Goal: Task Accomplishment & Management: Use online tool/utility

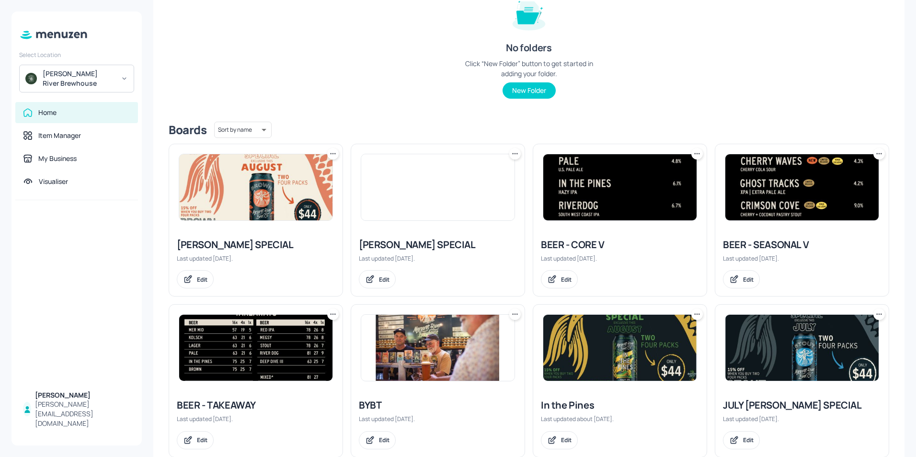
scroll to position [144, 0]
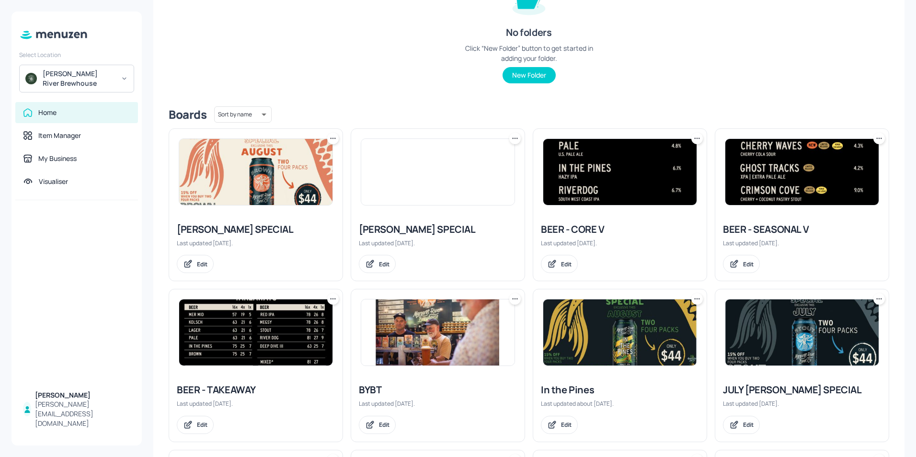
click at [774, 228] on div "BEER - SEASONAL V" at bounding box center [802, 229] width 158 height 13
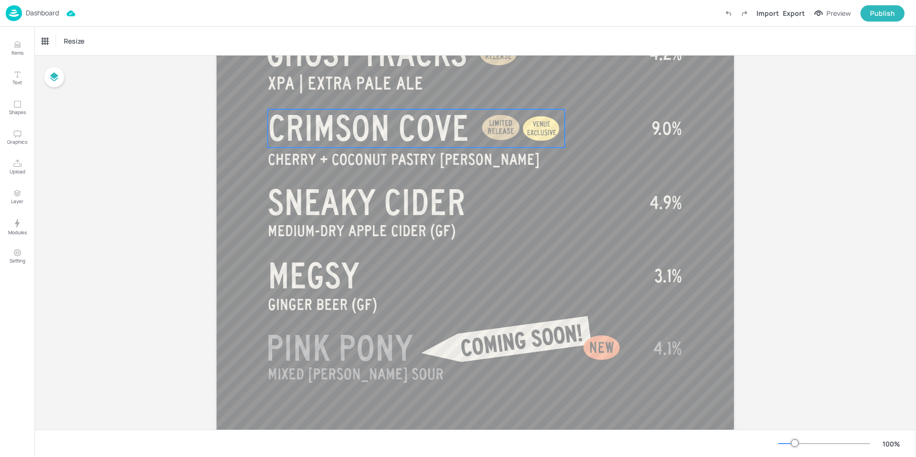
scroll to position [383, 0]
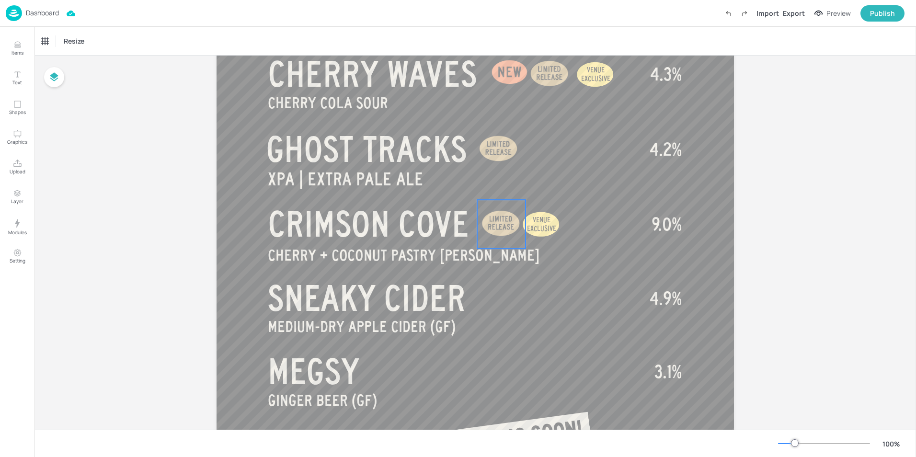
click at [507, 233] on div at bounding box center [501, 224] width 48 height 48
click at [508, 232] on div at bounding box center [502, 224] width 60 height 60
click at [559, 257] on p "CHERRY + COCONUT PASTRY [PERSON_NAME]" at bounding box center [416, 254] width 297 height 23
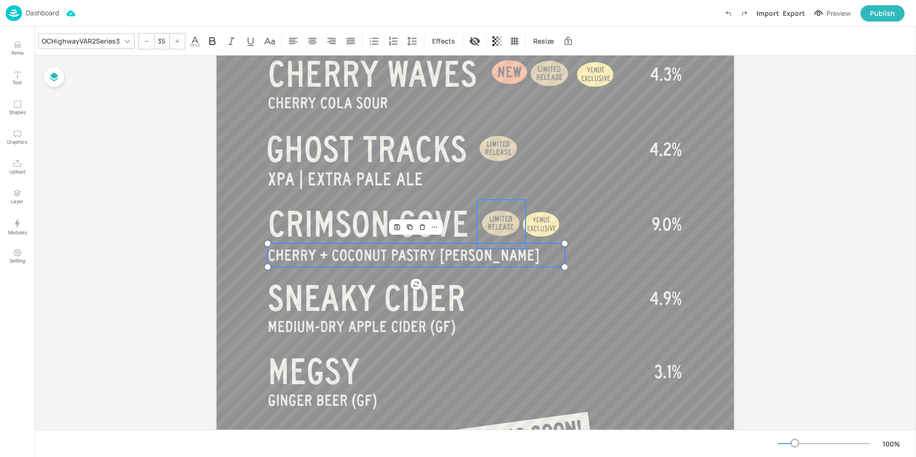
click at [507, 234] on div at bounding box center [501, 224] width 48 height 48
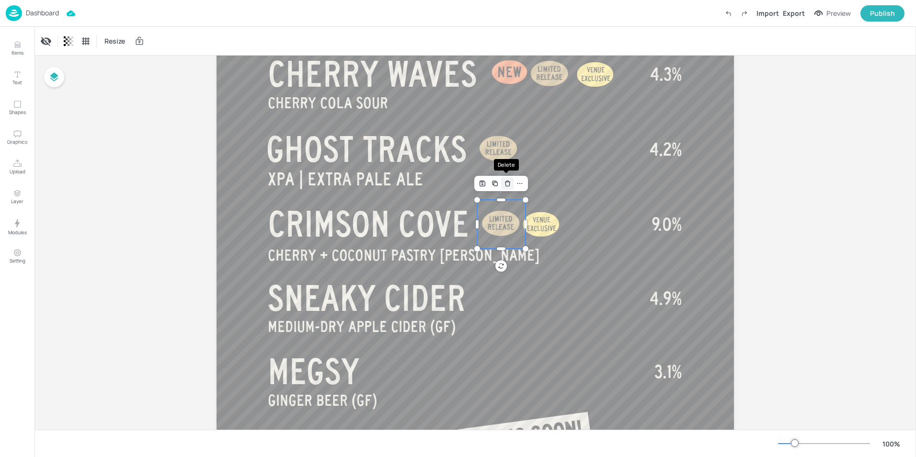
click at [508, 184] on icon "Delete" at bounding box center [508, 184] width 4 height 4
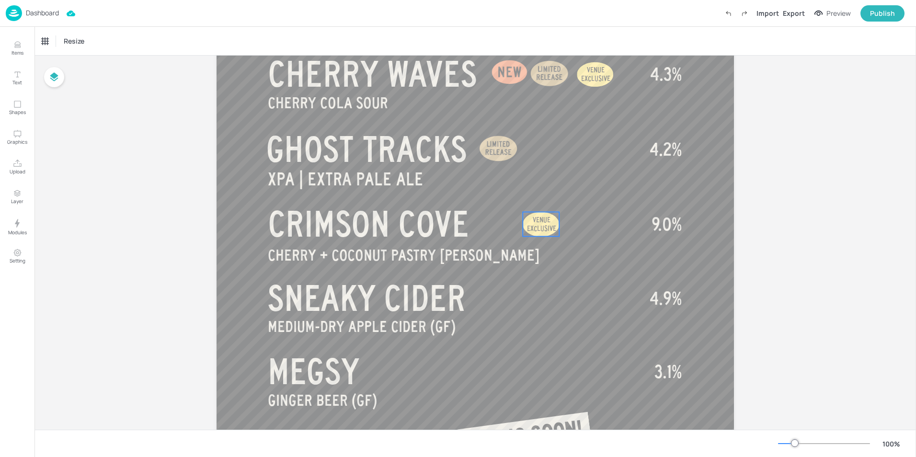
click at [533, 228] on span "EXCLUSIVE" at bounding box center [541, 228] width 29 height 8
click at [567, 197] on icon "Delete" at bounding box center [565, 196] width 7 height 8
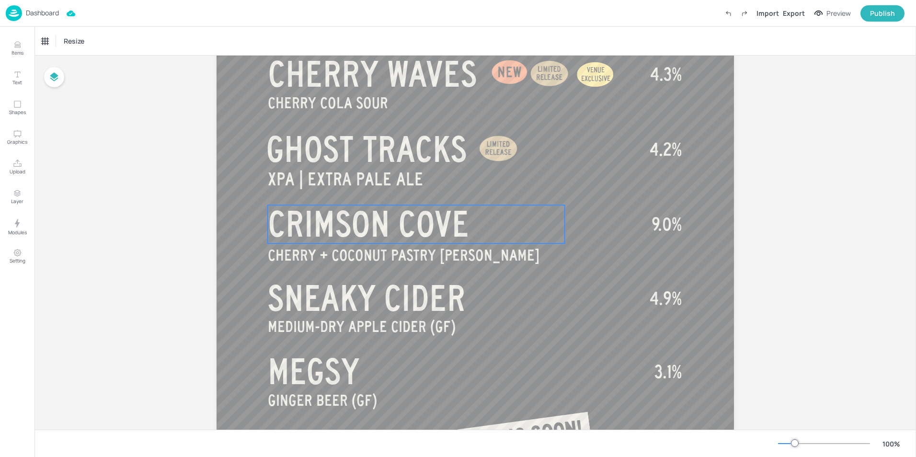
click at [482, 226] on p "CRIMSON COVE" at bounding box center [416, 224] width 297 height 38
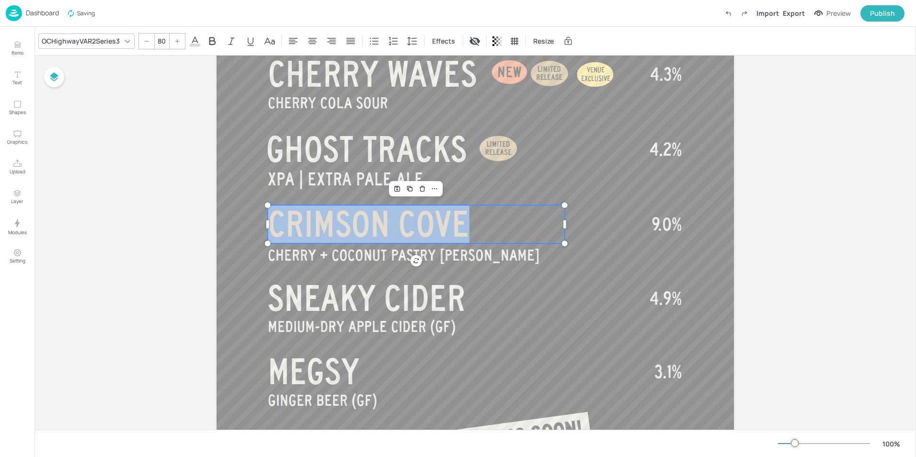
drag, startPoint x: 482, startPoint y: 226, endPoint x: 253, endPoint y: 232, distance: 229.2
click at [253, 232] on div "RUM BARREL AGED IMPERIAL [PERSON_NAME] PANTHER CREAM SIMCOE | SINGLE HOP PALE A…" at bounding box center [476, 163] width 518 height 920
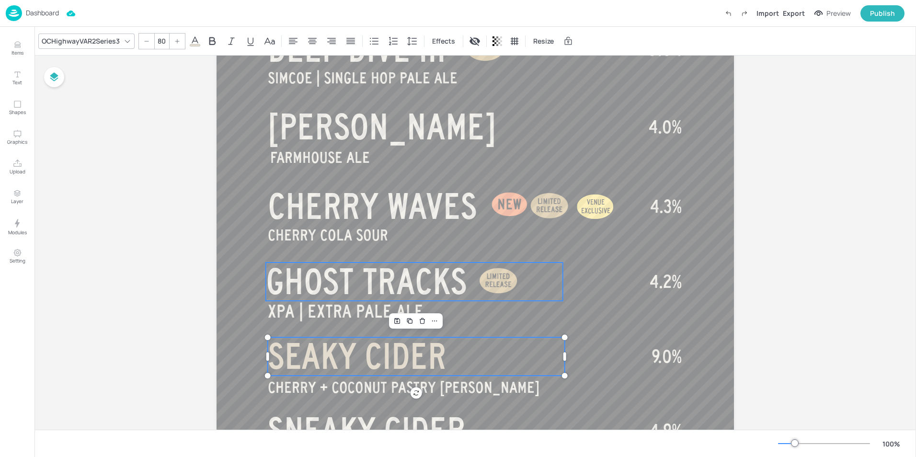
scroll to position [343, 0]
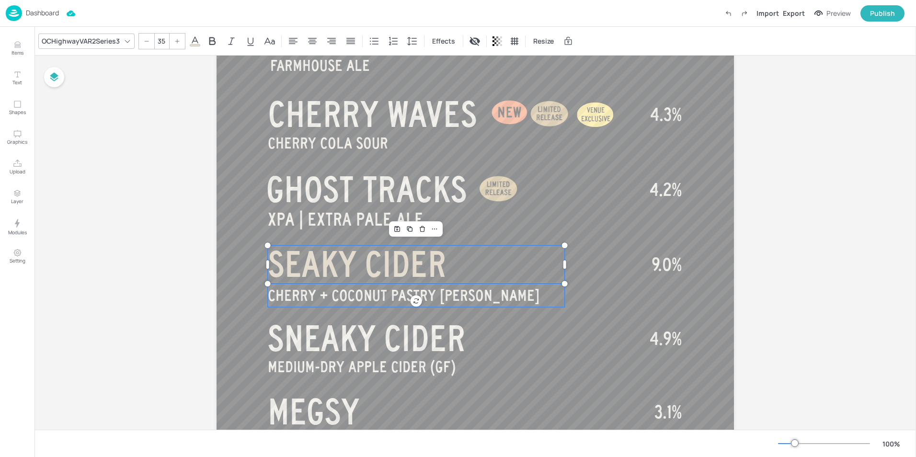
click at [488, 301] on p "CHERRY + COCONUT PASTRY [PERSON_NAME]" at bounding box center [416, 295] width 297 height 23
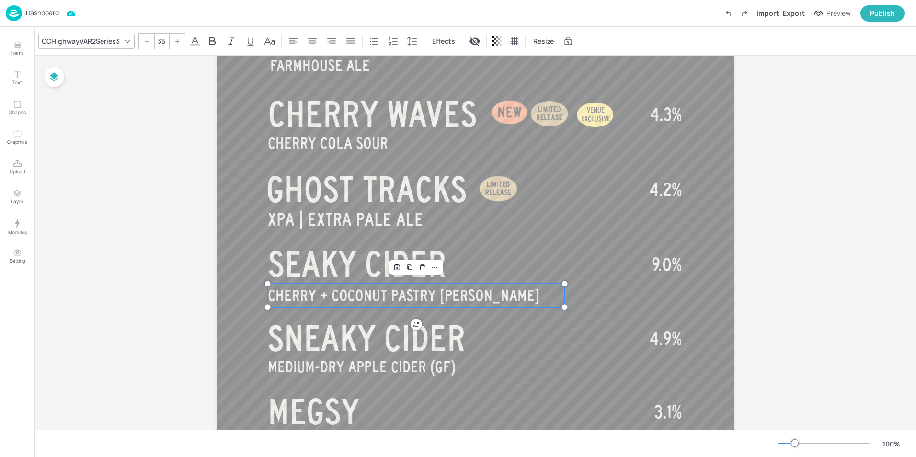
click at [488, 301] on p "CHERRY + COCONUT PASTRY [PERSON_NAME]" at bounding box center [416, 295] width 297 height 23
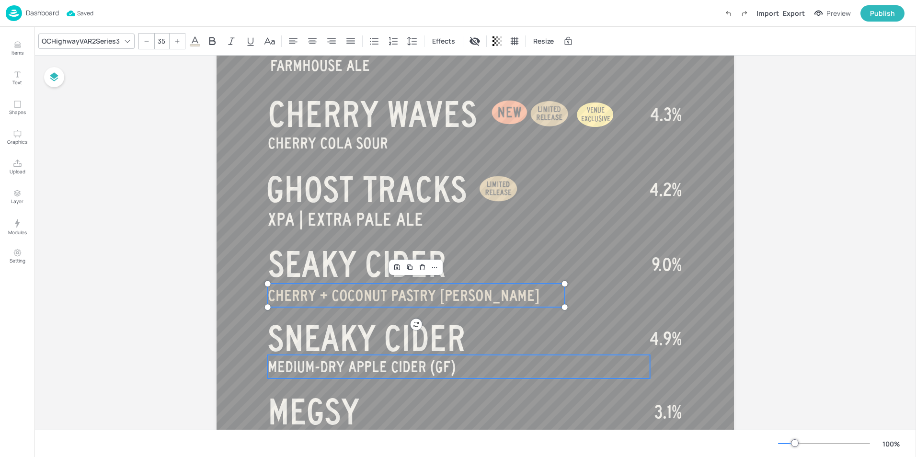
click at [488, 371] on p "MEDIUM-DRY APPLE CIDER (GF)" at bounding box center [459, 366] width 382 height 23
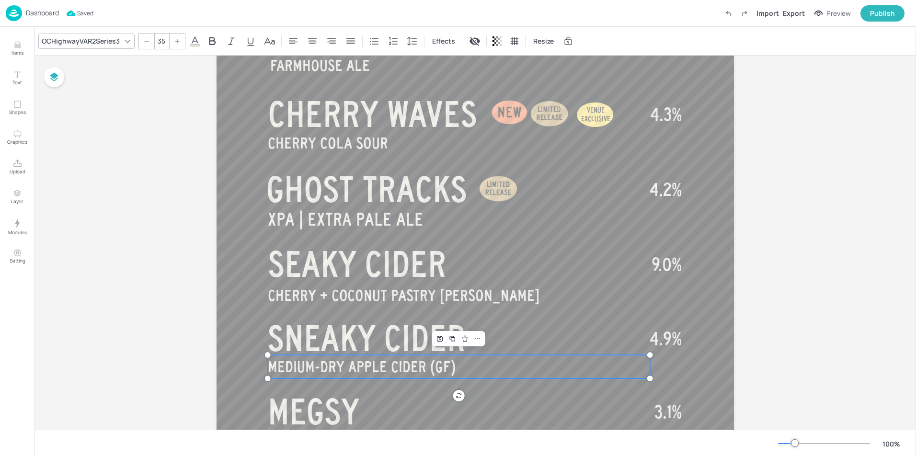
click at [488, 371] on p "MEDIUM-DRY APPLE CIDER (GF)" at bounding box center [459, 366] width 382 height 23
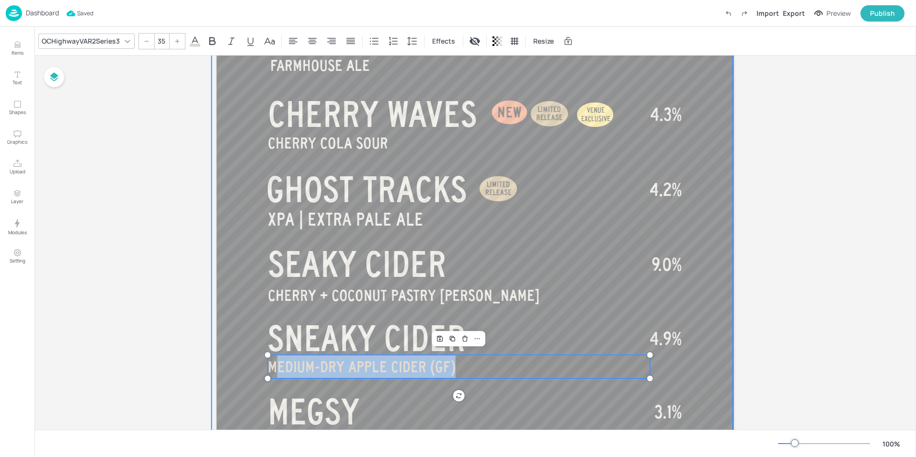
drag, startPoint x: 475, startPoint y: 371, endPoint x: 250, endPoint y: 366, distance: 225.3
click at [250, 366] on div "RUM BARREL AGED IMPERIAL [PERSON_NAME] PANTHER CREAM SIMCOE | SINGLE HOP PALE A…" at bounding box center [476, 203] width 518 height 920
click at [475, 374] on p "MEDIUM-DRY APPLE CIDER (GF)" at bounding box center [459, 366] width 382 height 23
drag, startPoint x: 471, startPoint y: 372, endPoint x: 270, endPoint y: 367, distance: 200.9
click at [270, 367] on div "RUM BARREL AGED IMPERIAL [PERSON_NAME] PANTHER CREAM SIMCOE | SINGLE HOP PALE A…" at bounding box center [476, 203] width 518 height 920
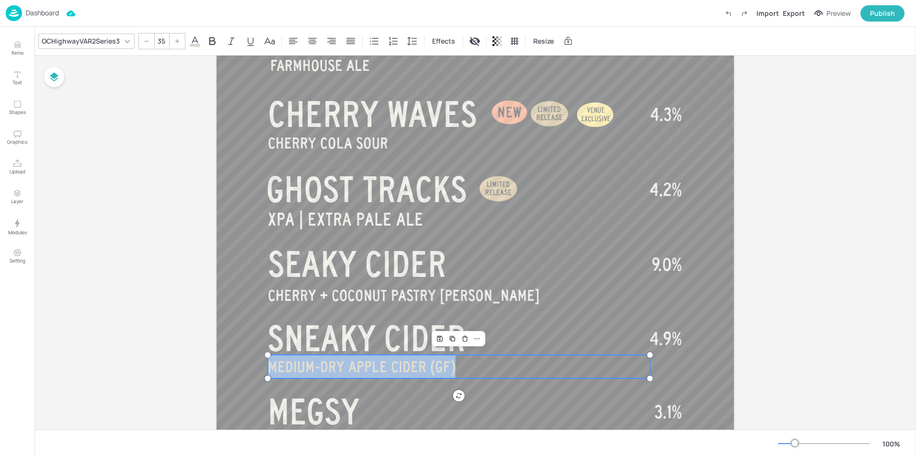
copy span "MEDIUM-DRY APPLE CIDER (GF)"
click at [428, 296] on span "CHERRY + COCONUT PASTRY [PERSON_NAME]" at bounding box center [404, 295] width 272 height 17
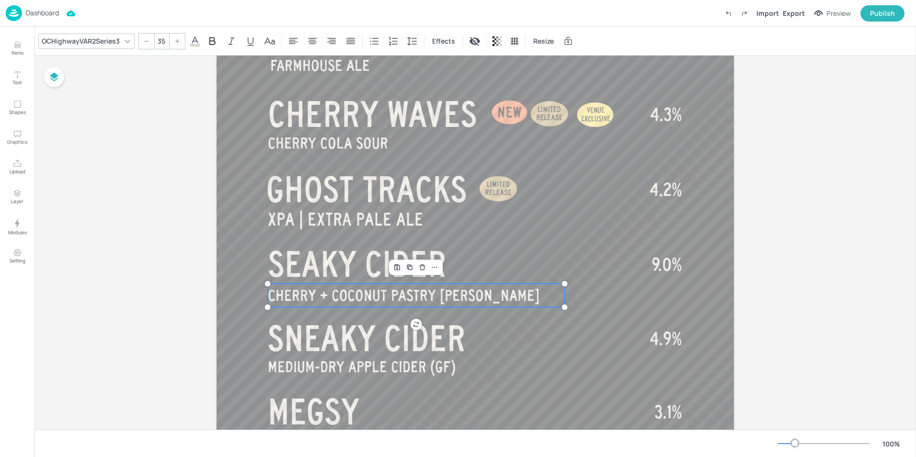
click at [428, 296] on span "CHERRY + COCONUT PASTRY [PERSON_NAME]" at bounding box center [404, 295] width 272 height 17
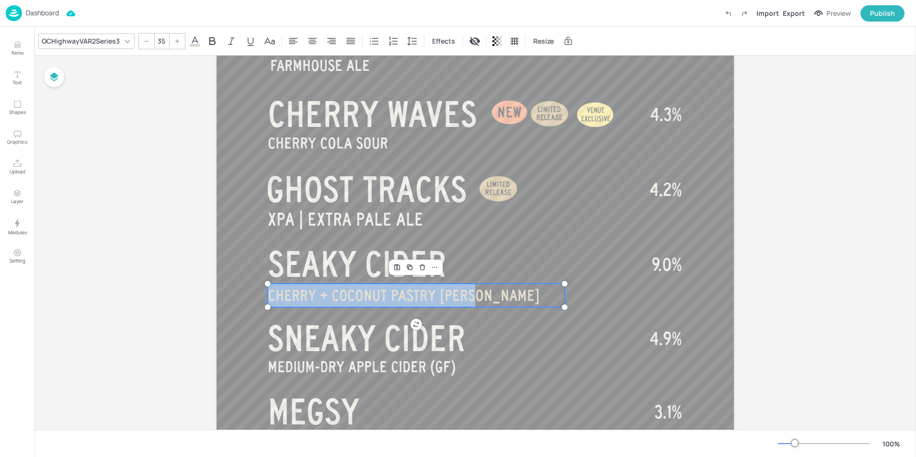
drag, startPoint x: 441, startPoint y: 296, endPoint x: 266, endPoint y: 295, distance: 175.0
click at [266, 295] on div "RUM BARREL AGED IMPERIAL [PERSON_NAME] PANTHER CREAM SIMCOE | SINGLE HOP PALE A…" at bounding box center [476, 203] width 518 height 920
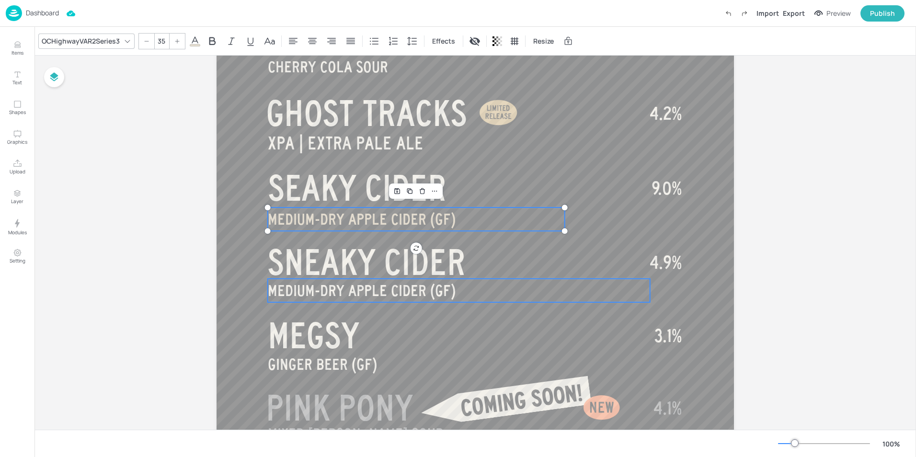
scroll to position [429, 0]
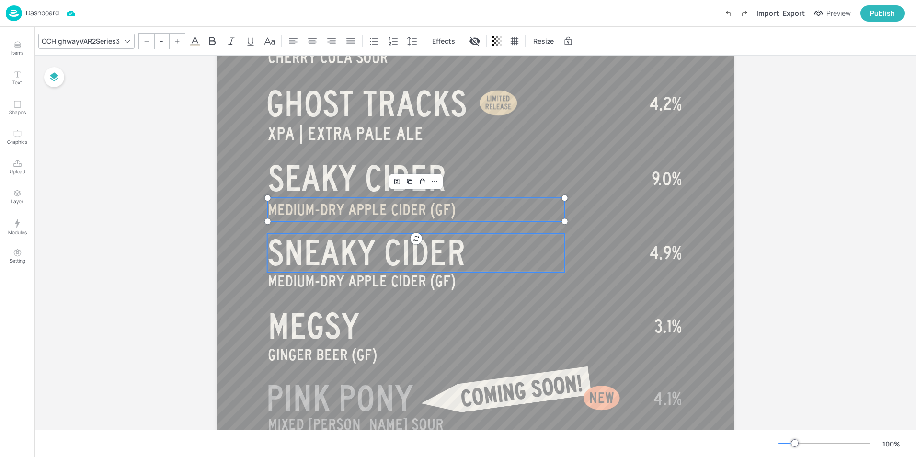
type input "80.1"
click at [468, 259] on p "SNEAKY CIDER" at bounding box center [416, 253] width 298 height 38
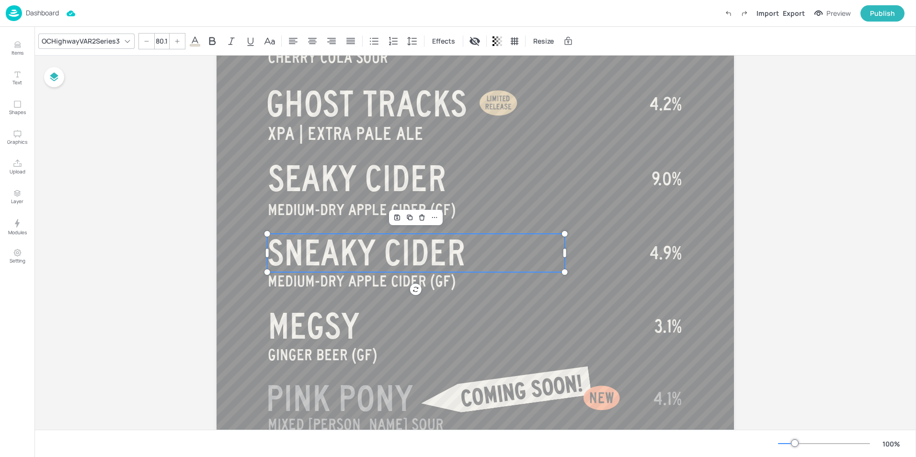
click at [468, 259] on p "SNEAKY CIDER" at bounding box center [416, 253] width 298 height 38
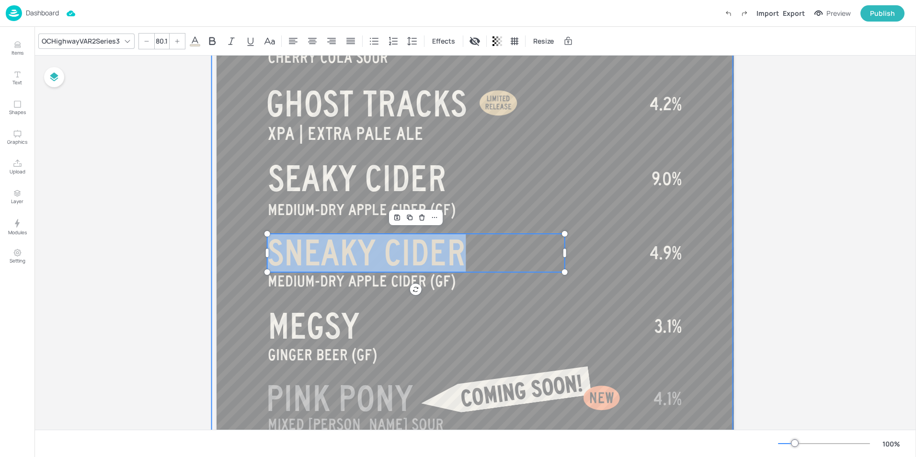
drag, startPoint x: 468, startPoint y: 259, endPoint x: 239, endPoint y: 263, distance: 228.7
click at [239, 263] on div "RUM BARREL AGED IMPERIAL [PERSON_NAME] PANTHER CREAM SIMCOE | SINGLE HOP PALE A…" at bounding box center [476, 117] width 518 height 920
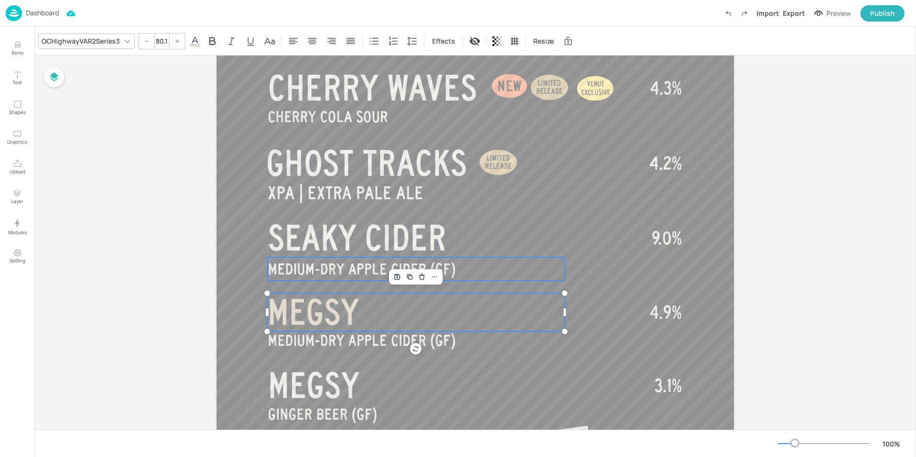
scroll to position [465, 0]
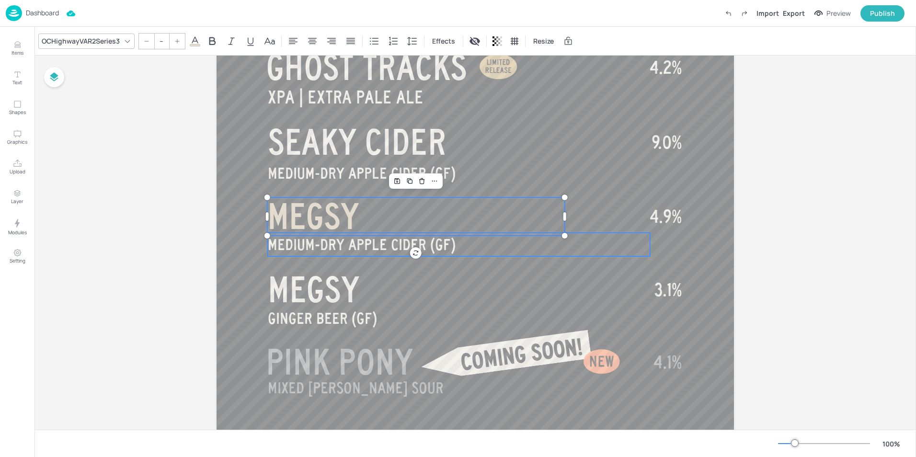
type input "35"
click at [479, 254] on p "MEDIUM-DRY APPLE CIDER (GF)" at bounding box center [459, 244] width 382 height 23
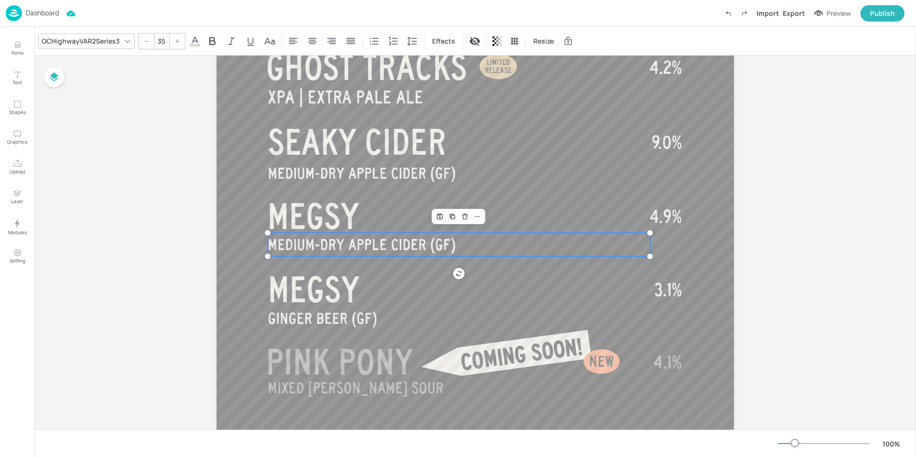
click at [479, 254] on p "MEDIUM-DRY APPLE CIDER (GF)" at bounding box center [459, 244] width 382 height 23
drag, startPoint x: 472, startPoint y: 247, endPoint x: 269, endPoint y: 247, distance: 203.2
click at [269, 247] on div "RUM BARREL AGED IMPERIAL [PERSON_NAME] PANTHER CREAM SIMCOE | SINGLE HOP PALE A…" at bounding box center [476, 81] width 518 height 920
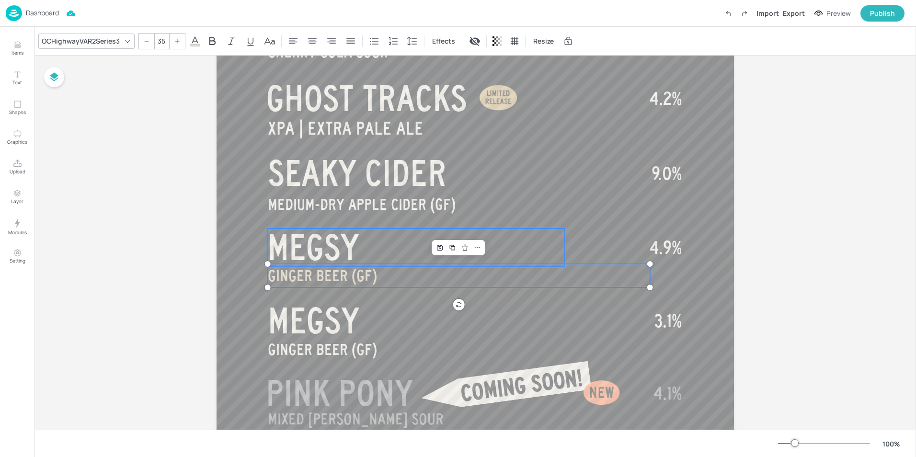
scroll to position [435, 0]
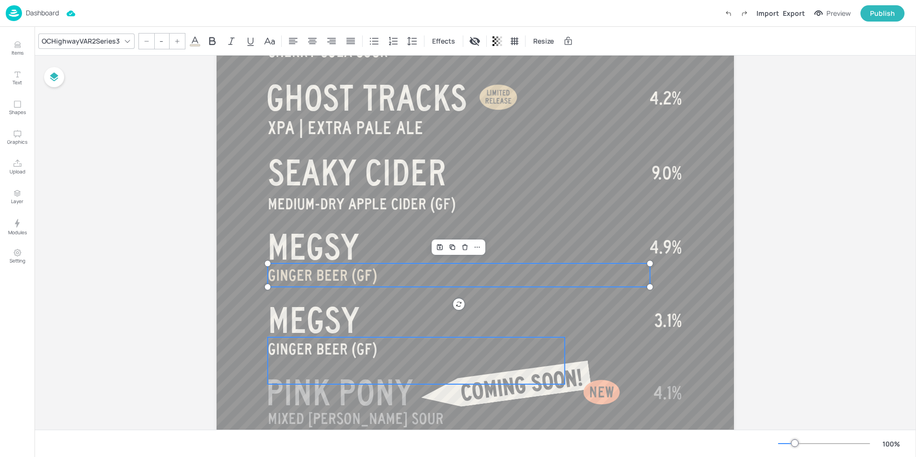
type input "35"
click at [405, 347] on p "GINGER BEER (GF)" at bounding box center [416, 360] width 297 height 47
click at [406, 347] on p "GINGER BEER (GF)" at bounding box center [416, 360] width 297 height 47
click at [398, 348] on p "GINGER BEER (GF)" at bounding box center [418, 384] width 297 height 94
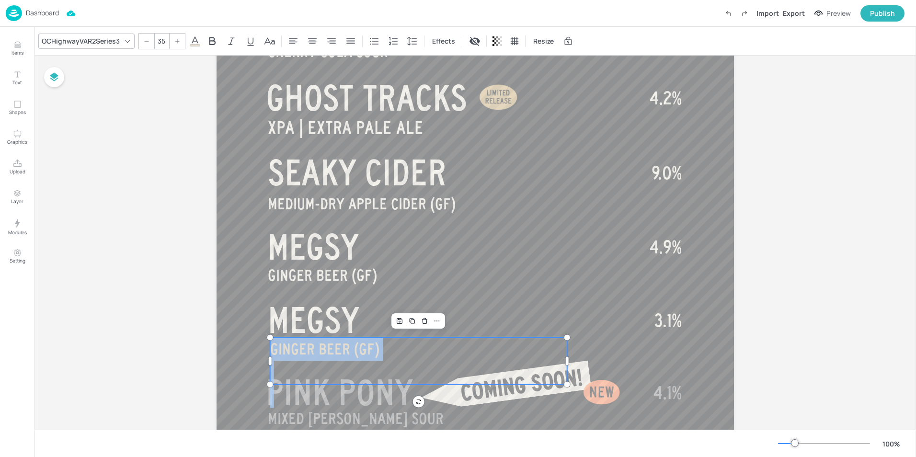
drag, startPoint x: 398, startPoint y: 348, endPoint x: 264, endPoint y: 345, distance: 134.7
click at [264, 345] on div "RUM BARREL AGED IMPERIAL [PERSON_NAME] PANTHER CREAM SIMCOE | SINGLE HOP PALE A…" at bounding box center [476, 112] width 518 height 920
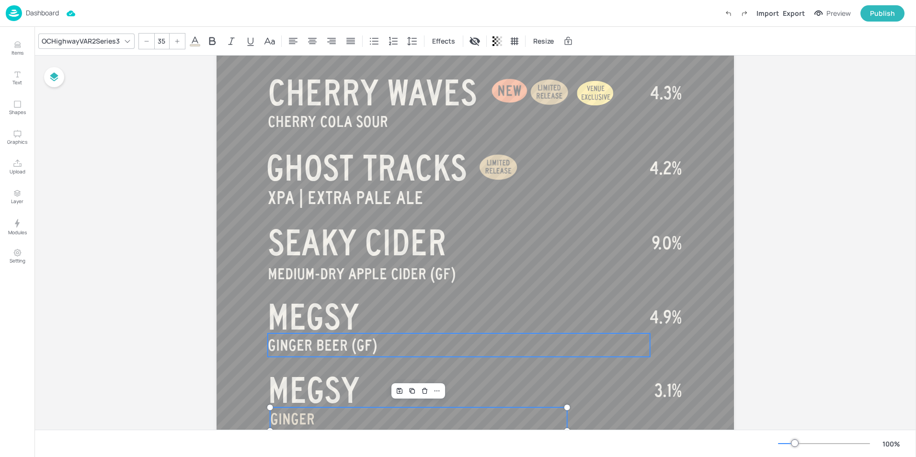
scroll to position [365, 0]
type input "80"
click at [364, 382] on p "MEGSY" at bounding box center [416, 390] width 297 height 38
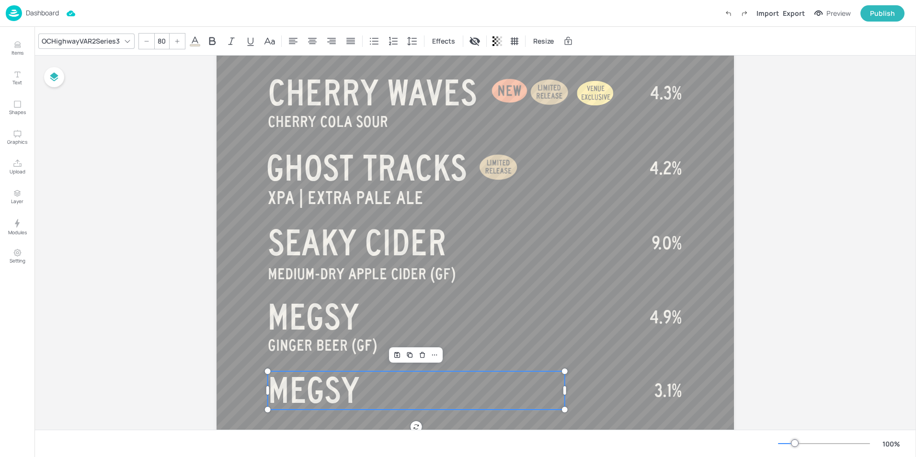
click at [364, 382] on p "MEGSY" at bounding box center [416, 390] width 297 height 38
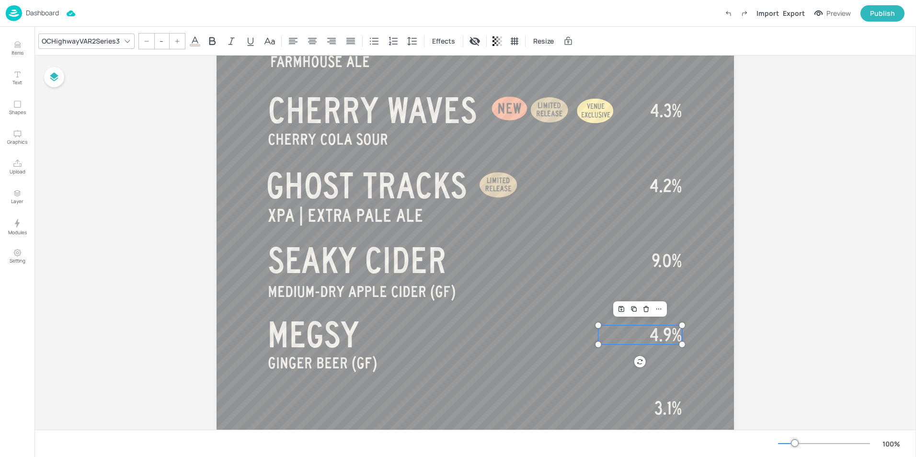
type input "40"
click at [671, 342] on span "4.9%" at bounding box center [666, 334] width 32 height 19
click at [671, 341] on span "4.9%" at bounding box center [666, 334] width 32 height 19
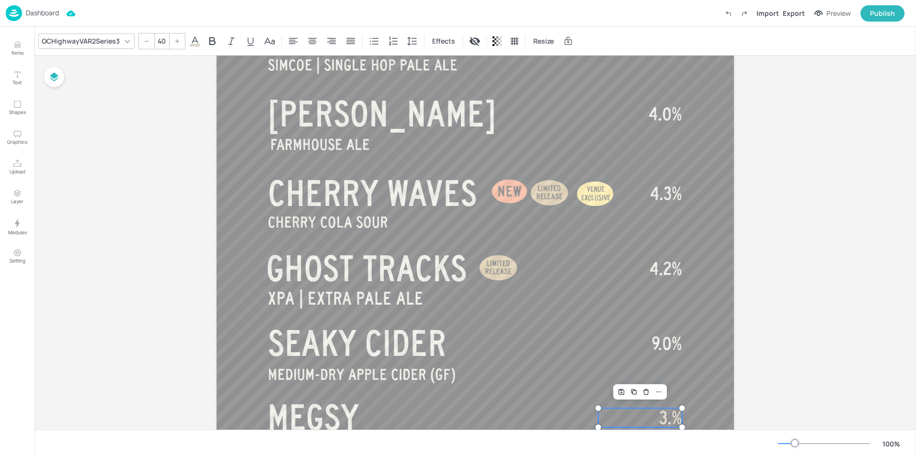
scroll to position [264, 0]
type input "40"
click at [660, 347] on span "9.0%" at bounding box center [667, 343] width 30 height 19
click at [672, 342] on span "9.0%" at bounding box center [667, 343] width 30 height 19
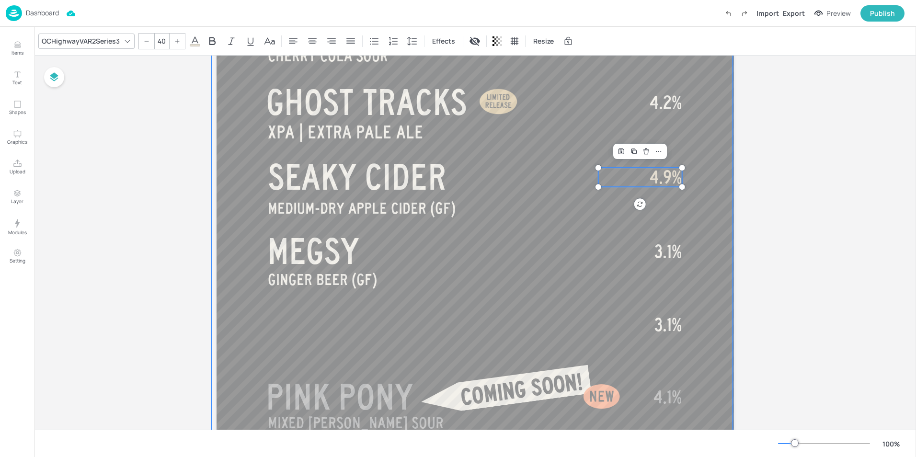
scroll to position [477, 0]
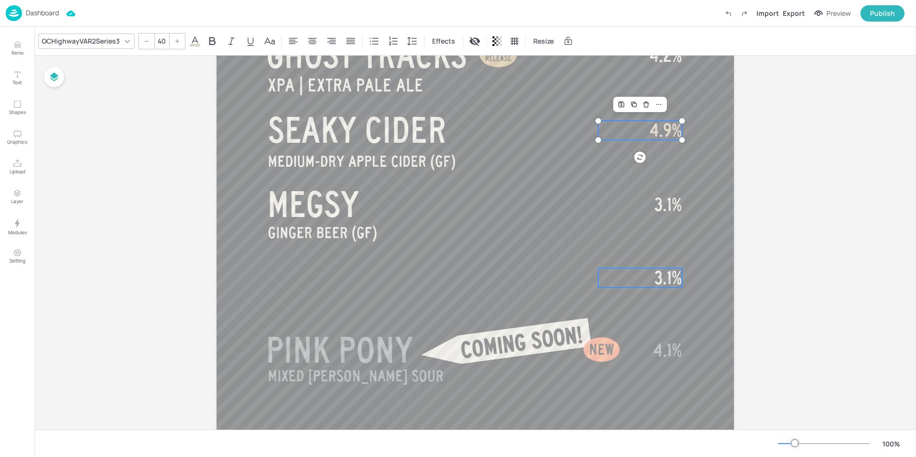
type input "40"
click at [676, 283] on span "3.1%" at bounding box center [668, 277] width 27 height 19
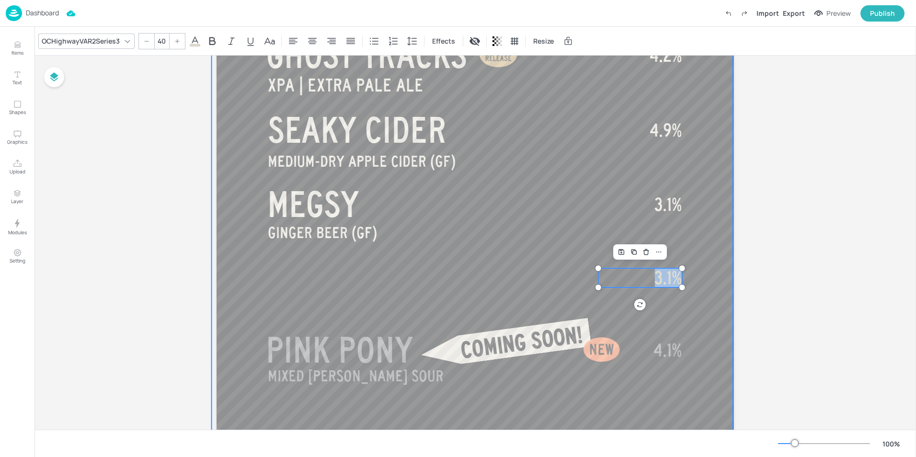
drag, startPoint x: 653, startPoint y: 282, endPoint x: 690, endPoint y: 279, distance: 36.6
click at [690, 279] on div "RUM BARREL AGED IMPERIAL [PERSON_NAME] PANTHER CREAM SIMCOE | SINGLE HOP PALE A…" at bounding box center [476, 69] width 518 height 920
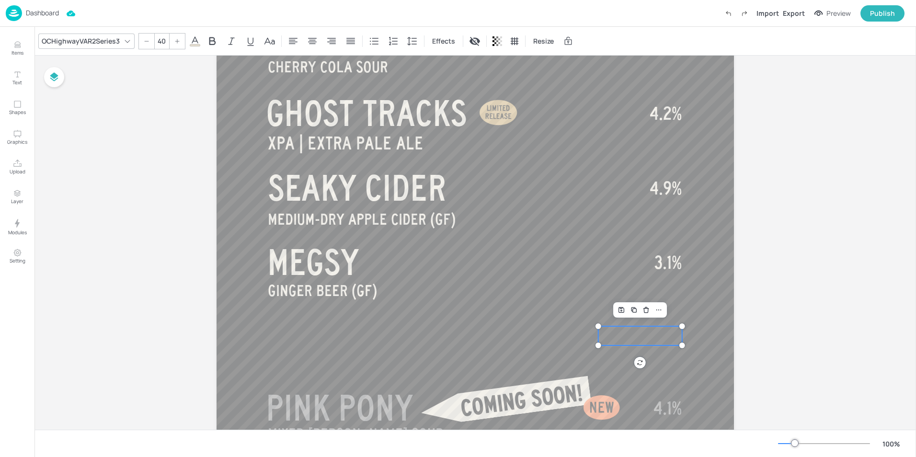
click at [800, 291] on div "Board BEER - SEASONAL V RUM BARREL AGED IMPERIAL [PERSON_NAME] PANTHER CREAM SI…" at bounding box center [476, 123] width 882 height 975
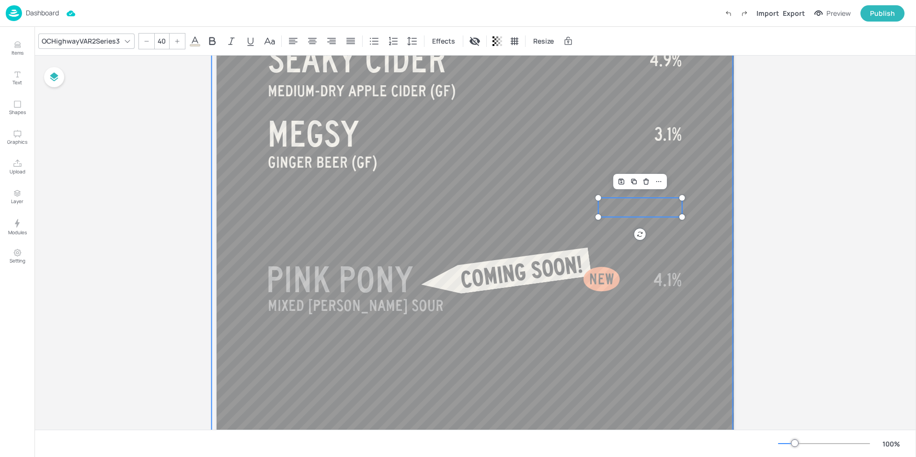
scroll to position [563, 0]
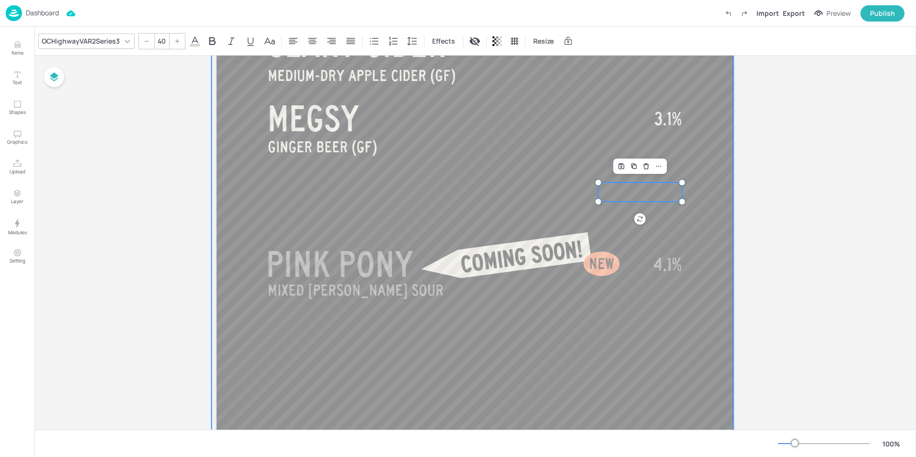
click at [685, 332] on div at bounding box center [472, 144] width 521 height 1001
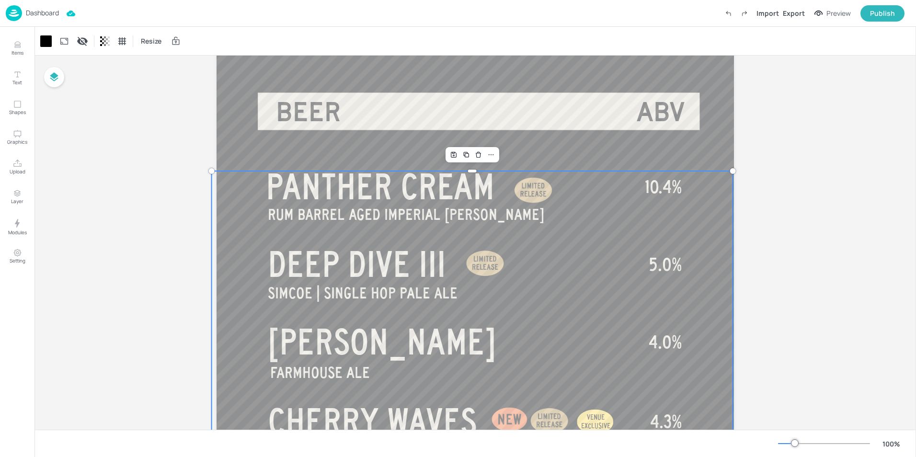
scroll to position [0, 0]
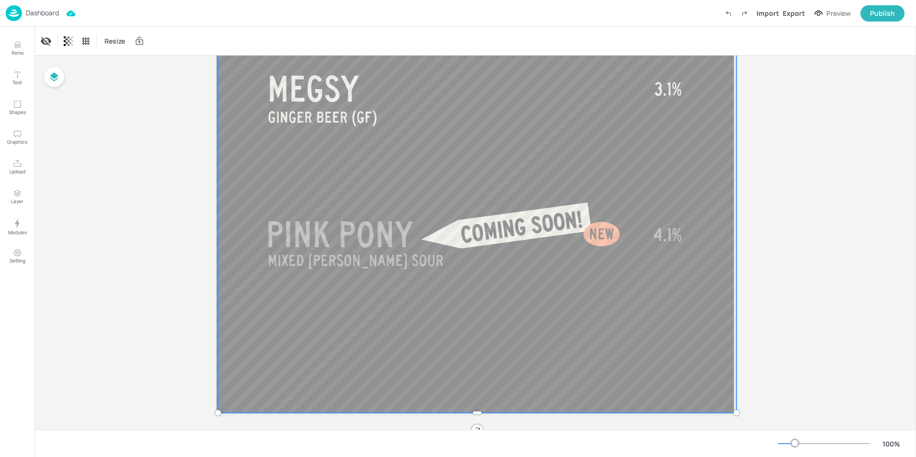
scroll to position [601, 0]
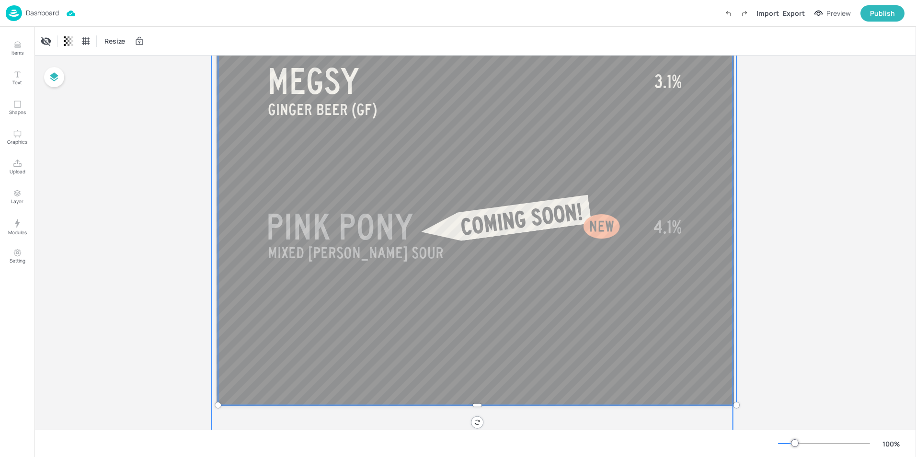
click at [708, 384] on div at bounding box center [472, 106] width 521 height 1001
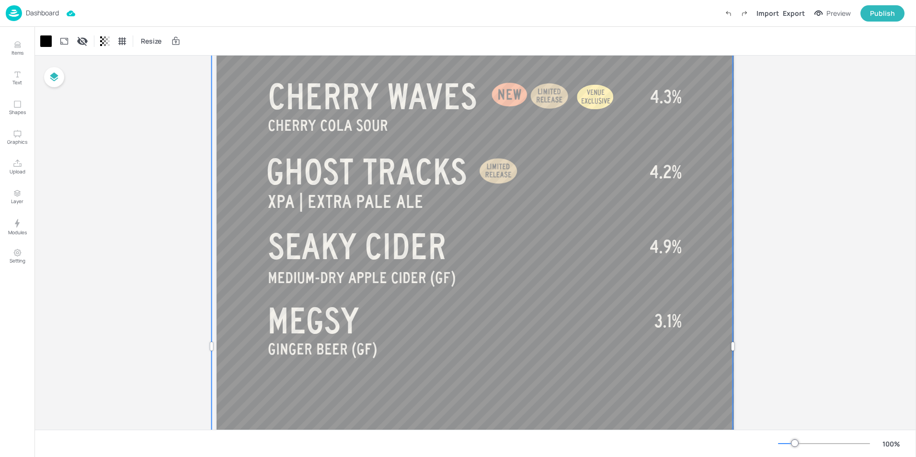
click at [795, 350] on div "Board BEER - SEASONAL V RUM BARREL AGED IMPERIAL [PERSON_NAME] PANTHER CREAM SI…" at bounding box center [476, 182] width 882 height 975
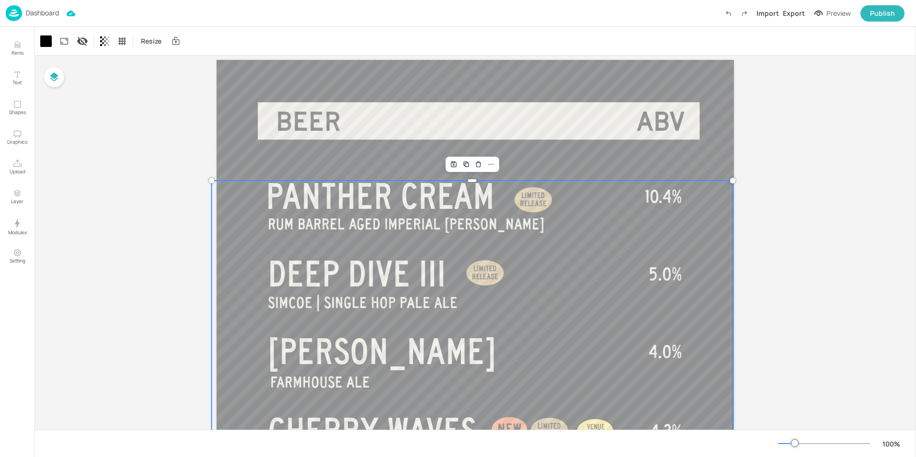
scroll to position [25, 0]
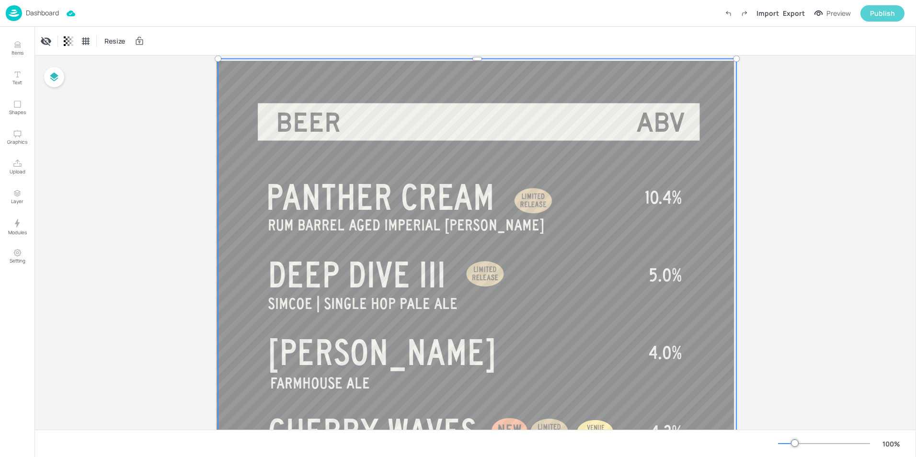
click at [878, 11] on div "Publish" at bounding box center [882, 13] width 25 height 11
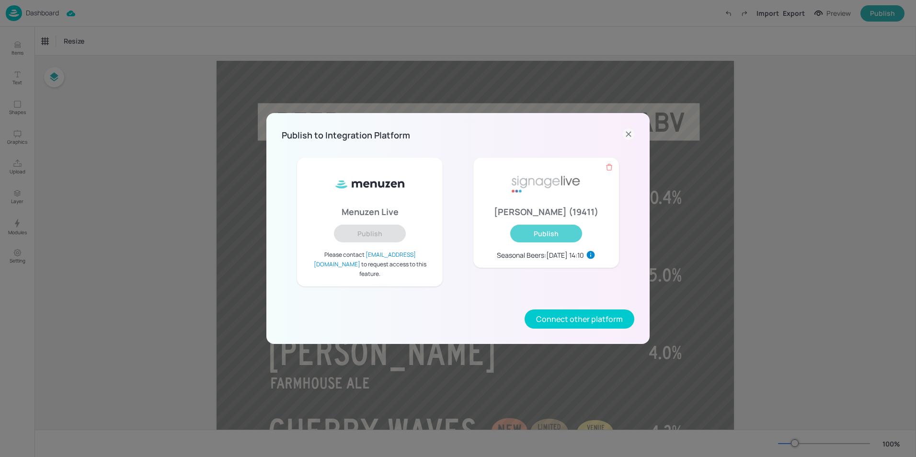
click at [559, 243] on button "Publish" at bounding box center [546, 234] width 72 height 18
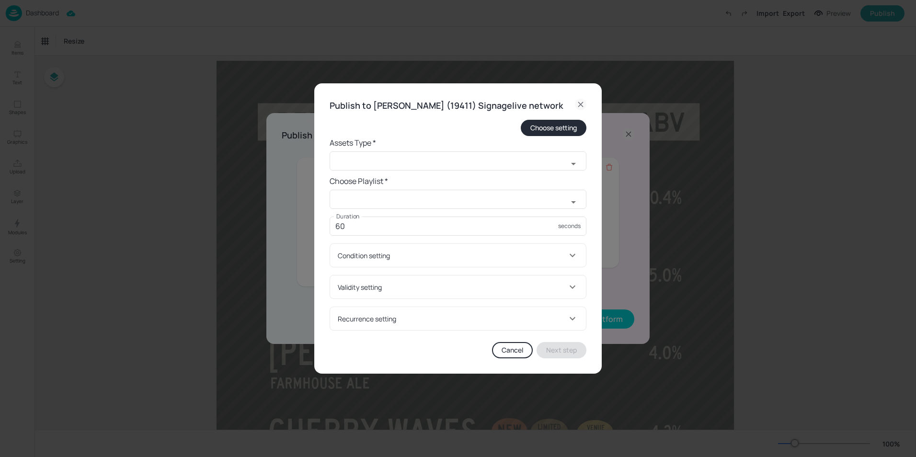
click at [442, 180] on form "Choose setting Assets Type * ​ Choose Playlist * ​ Duration 60 seconds Duration…" at bounding box center [458, 225] width 257 height 211
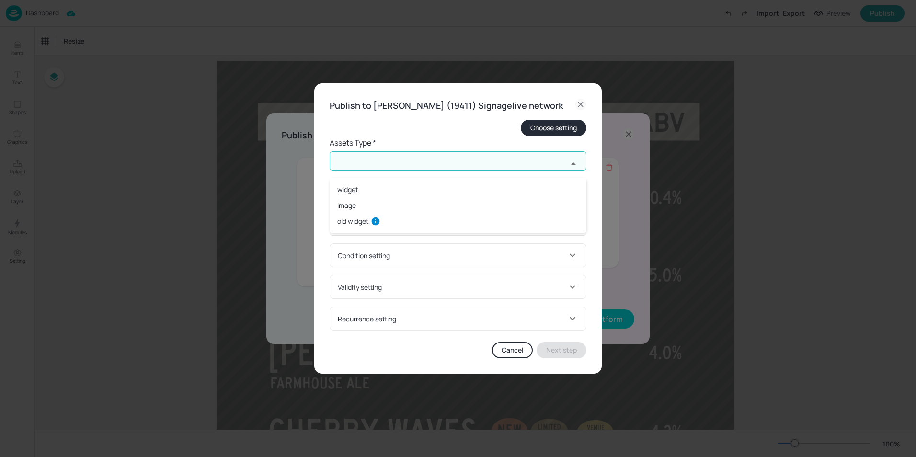
click at [446, 170] on input "text" at bounding box center [449, 160] width 238 height 19
click at [389, 193] on li "widget" at bounding box center [458, 190] width 257 height 16
type input "widget"
click at [401, 198] on input "text" at bounding box center [449, 199] width 238 height 19
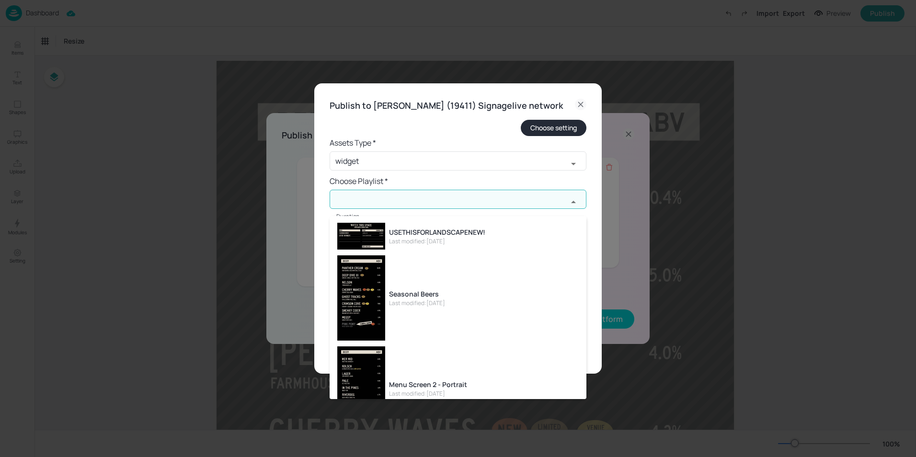
click at [491, 296] on li "Seasonal Beers Last modified: [DATE]" at bounding box center [458, 298] width 257 height 91
type input "Seasonal Beers"
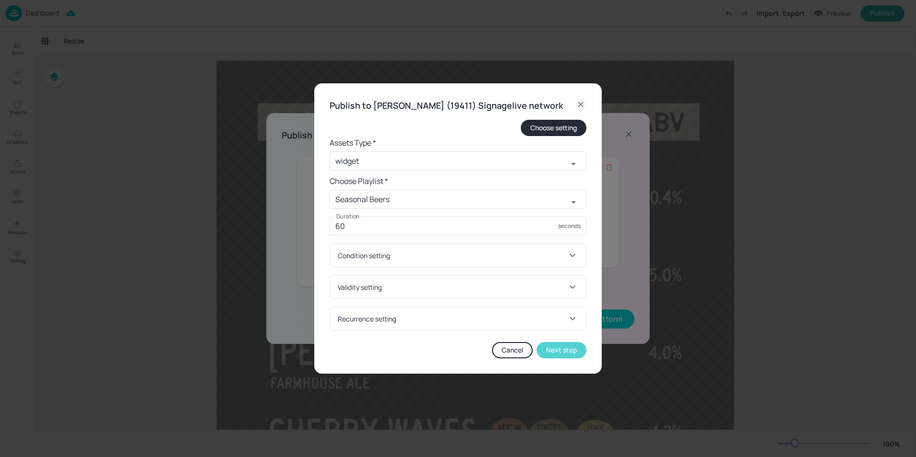
click at [555, 356] on button "Next step" at bounding box center [562, 350] width 50 height 16
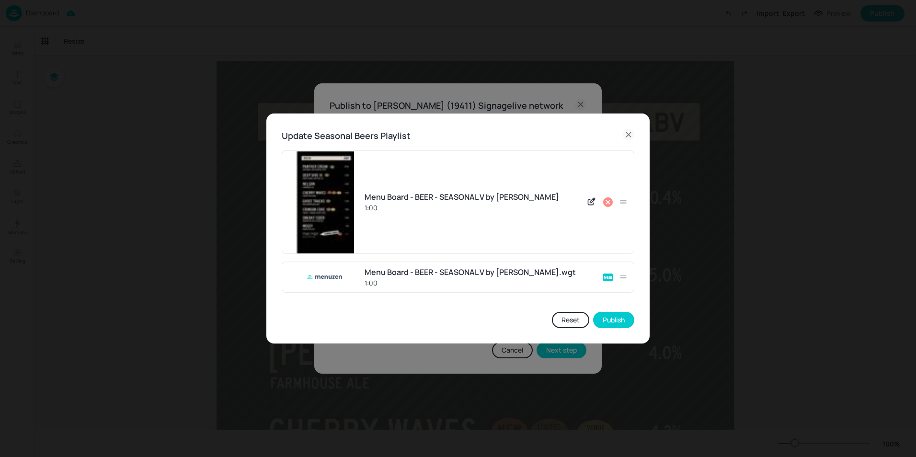
click at [611, 205] on icon at bounding box center [608, 202] width 10 height 10
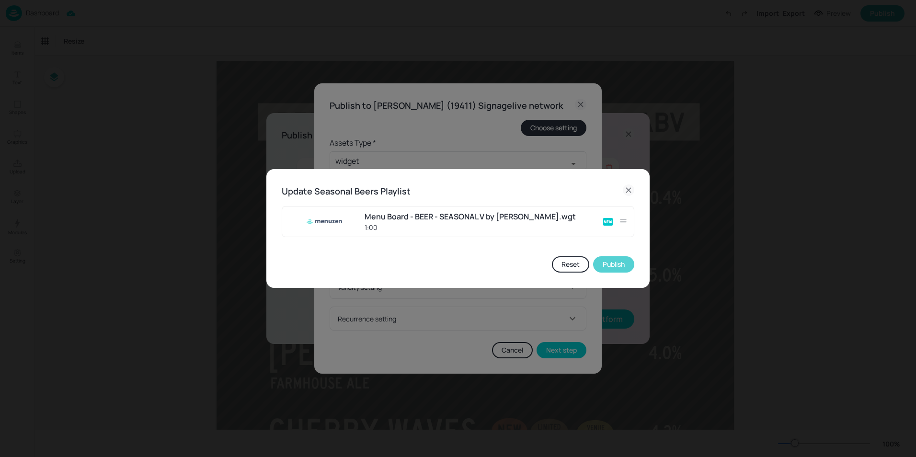
click at [614, 259] on button "Publish" at bounding box center [613, 264] width 41 height 16
